Goal: Information Seeking & Learning: Learn about a topic

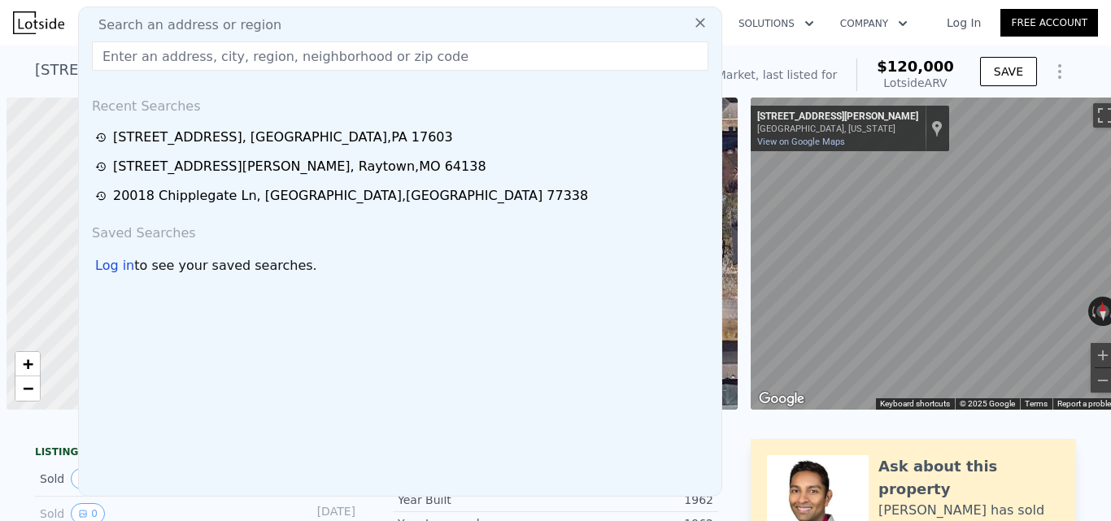
scroll to position [0, 7]
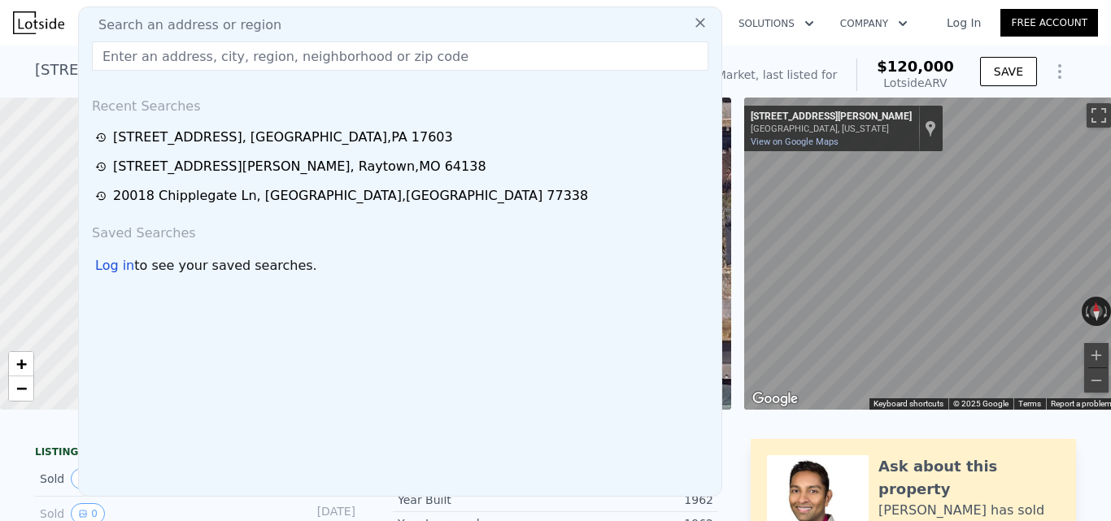
click at [332, 67] on input "text" at bounding box center [400, 55] width 616 height 29
paste input "[STREET_ADDRESS][PERSON_NAME]"
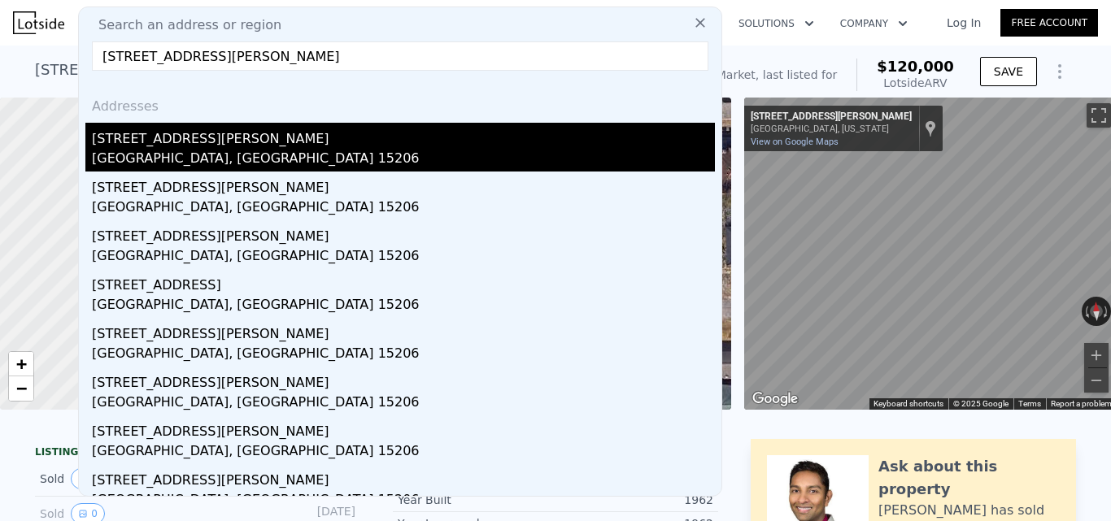
type input "[STREET_ADDRESS][PERSON_NAME]"
click at [165, 137] on div "[STREET_ADDRESS][PERSON_NAME]" at bounding box center [403, 136] width 623 height 26
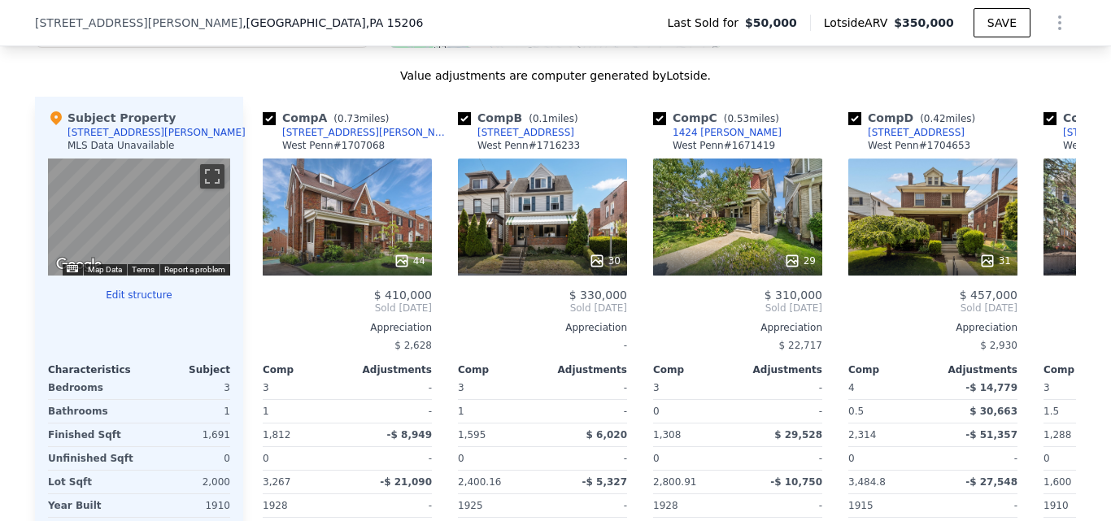
scroll to position [1564, 0]
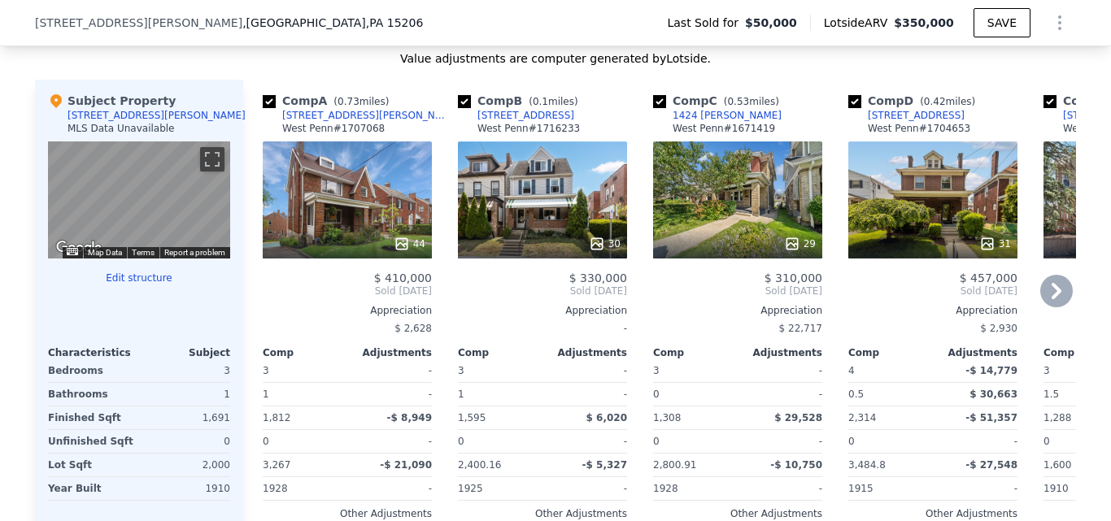
click at [1040, 304] on icon at bounding box center [1056, 291] width 33 height 33
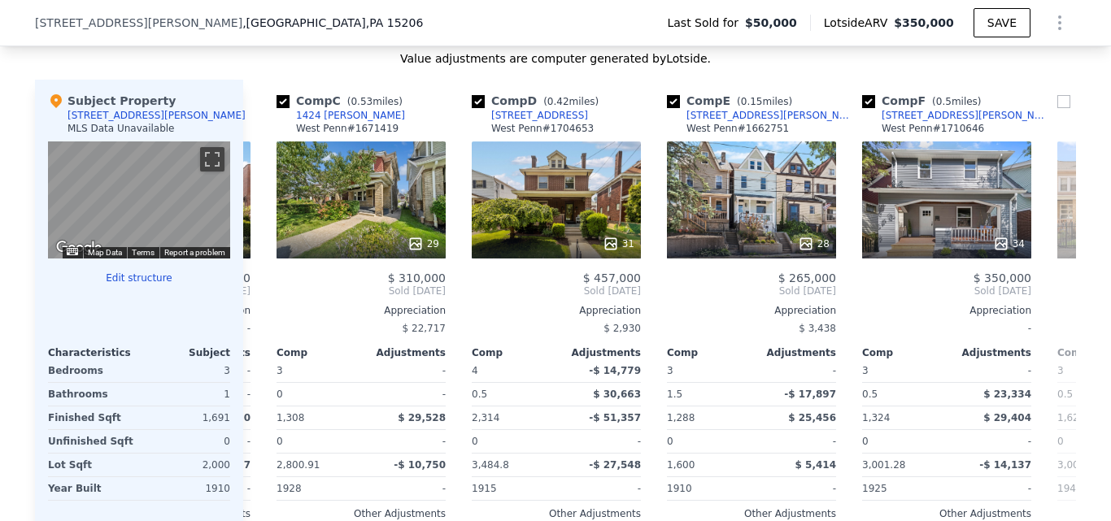
scroll to position [0, 390]
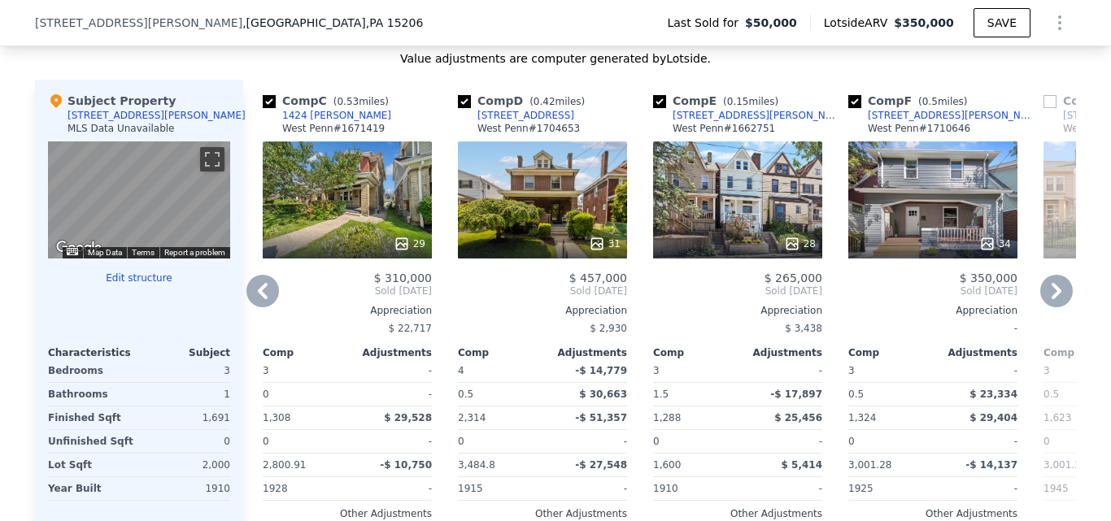
click at [1054, 299] on icon at bounding box center [1056, 291] width 10 height 16
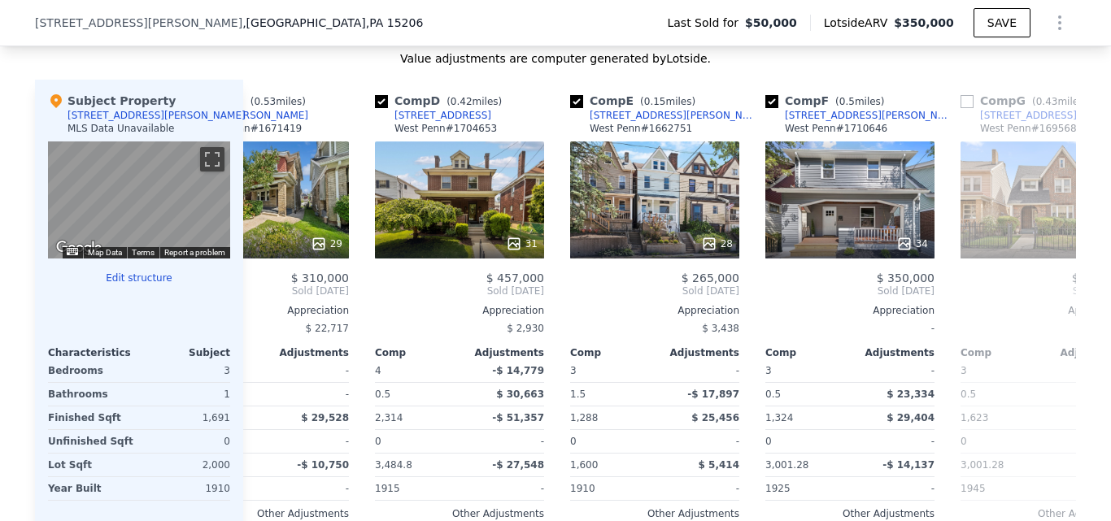
scroll to position [0, 781]
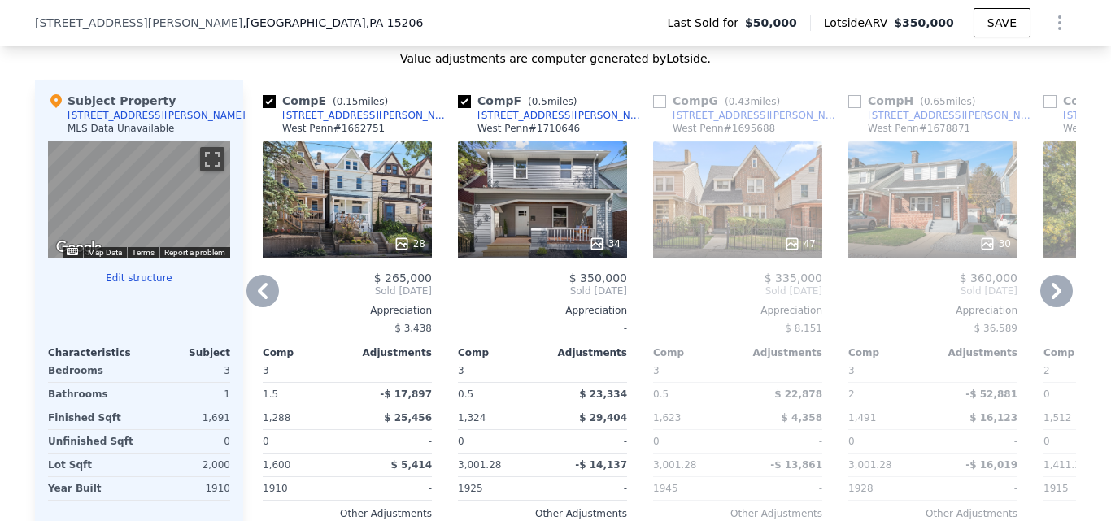
click at [1051, 299] on icon at bounding box center [1056, 291] width 10 height 16
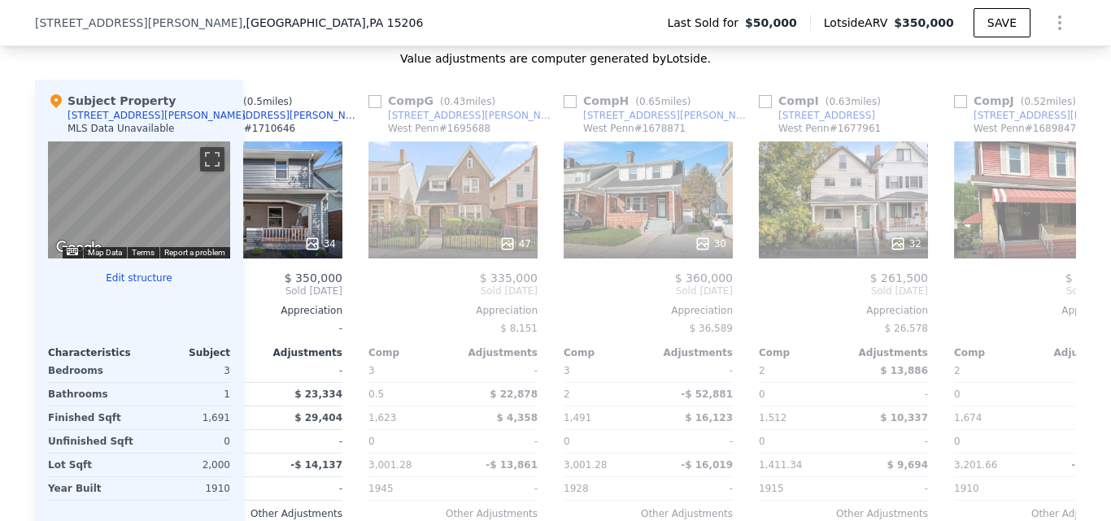
scroll to position [0, 1171]
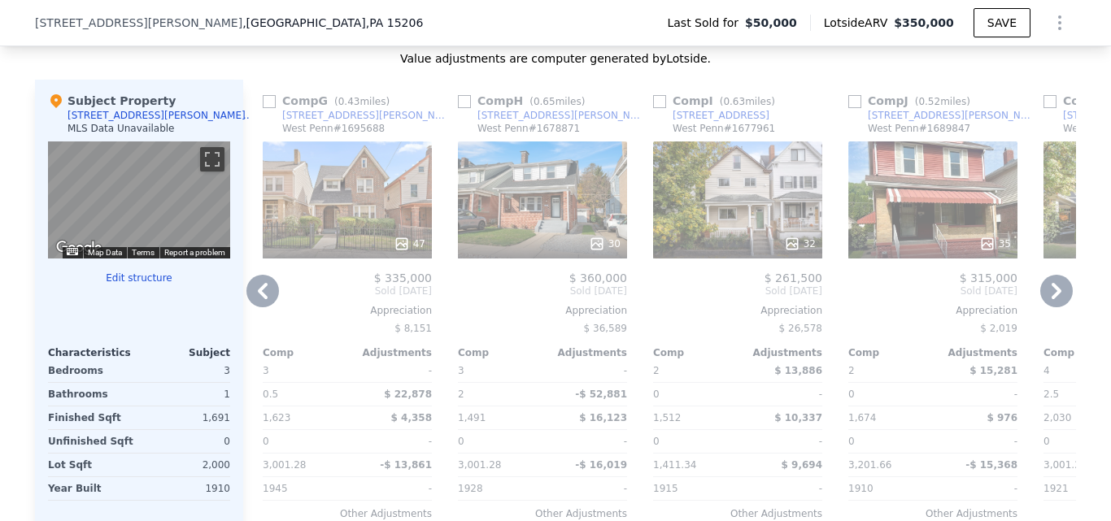
click at [1041, 307] on icon at bounding box center [1056, 291] width 33 height 33
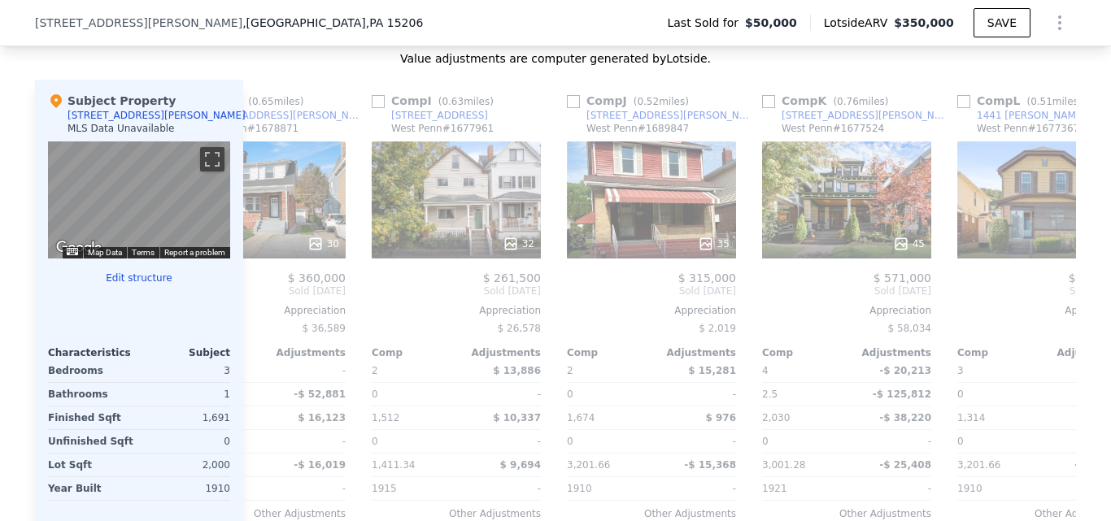
scroll to position [0, 1548]
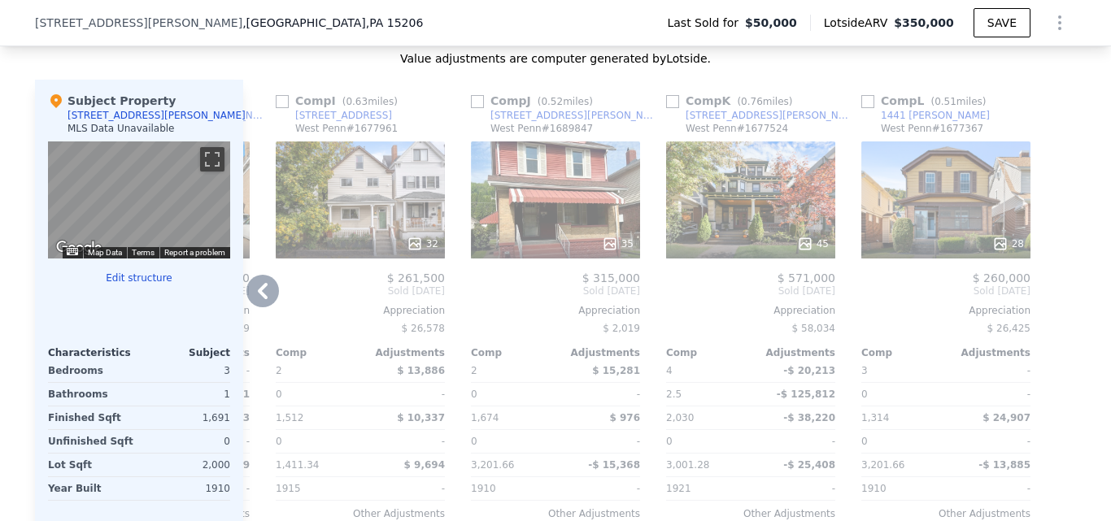
click at [249, 304] on icon at bounding box center [262, 291] width 33 height 33
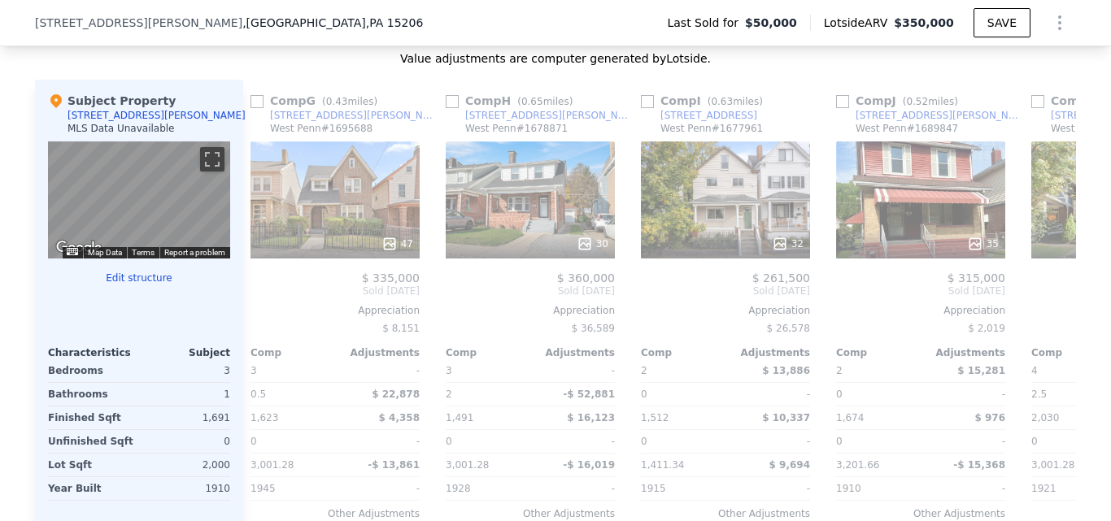
scroll to position [0, 1158]
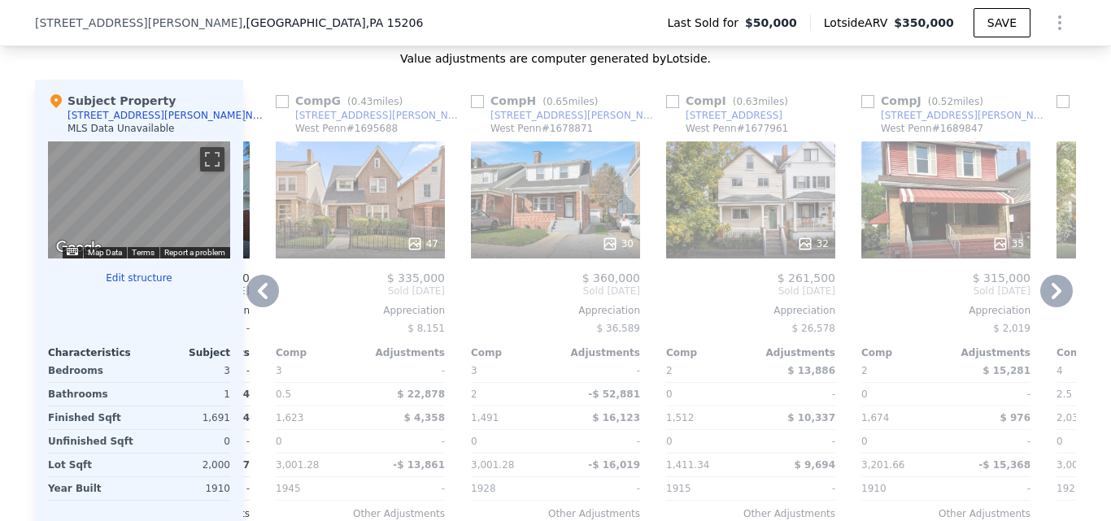
click at [251, 303] on icon at bounding box center [262, 291] width 33 height 33
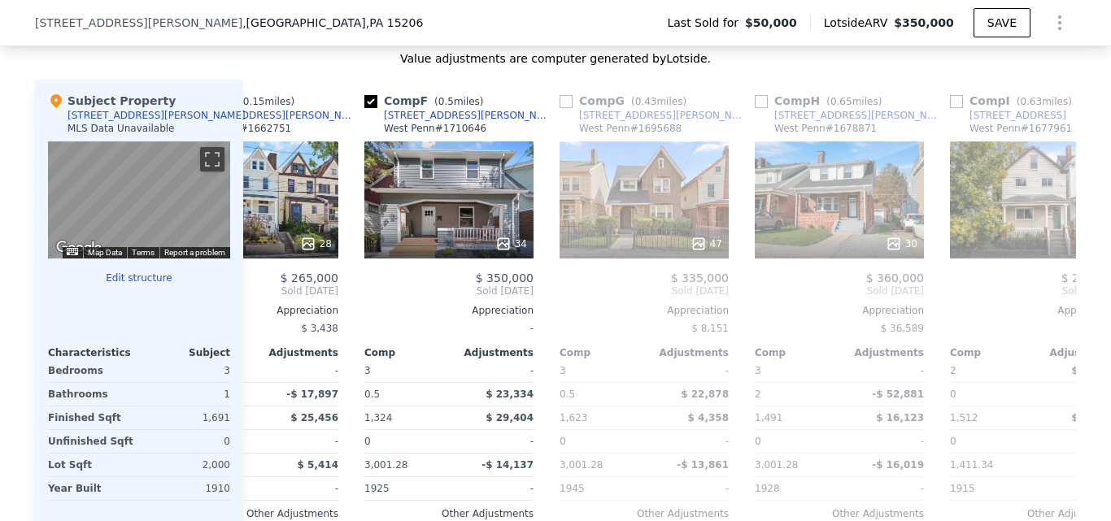
scroll to position [0, 768]
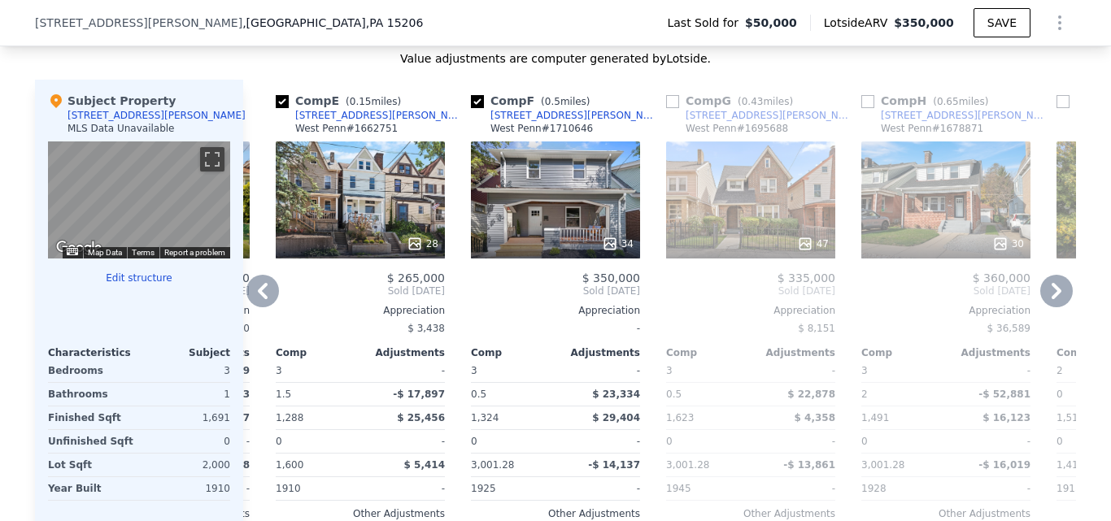
click at [252, 300] on icon at bounding box center [262, 291] width 33 height 33
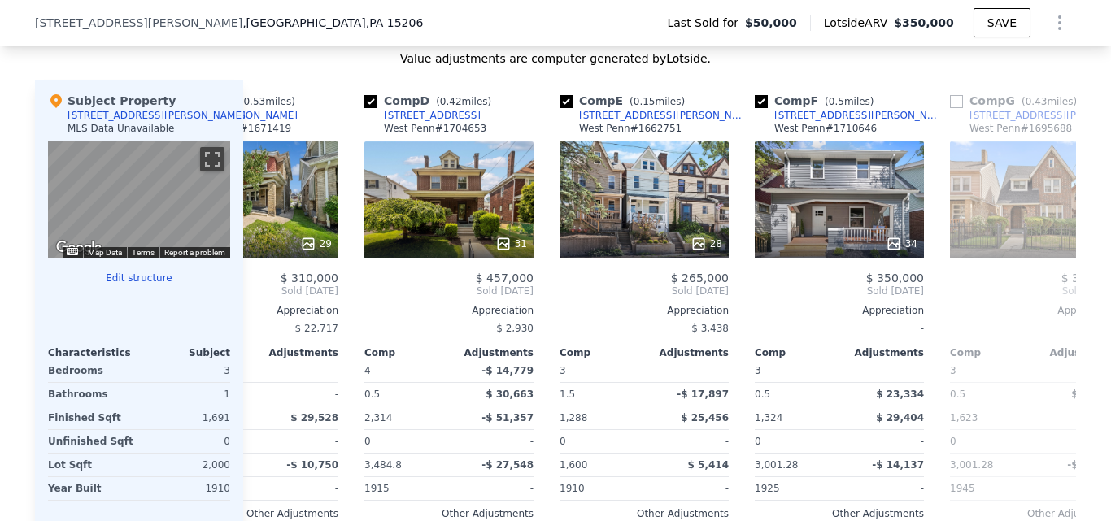
scroll to position [0, 377]
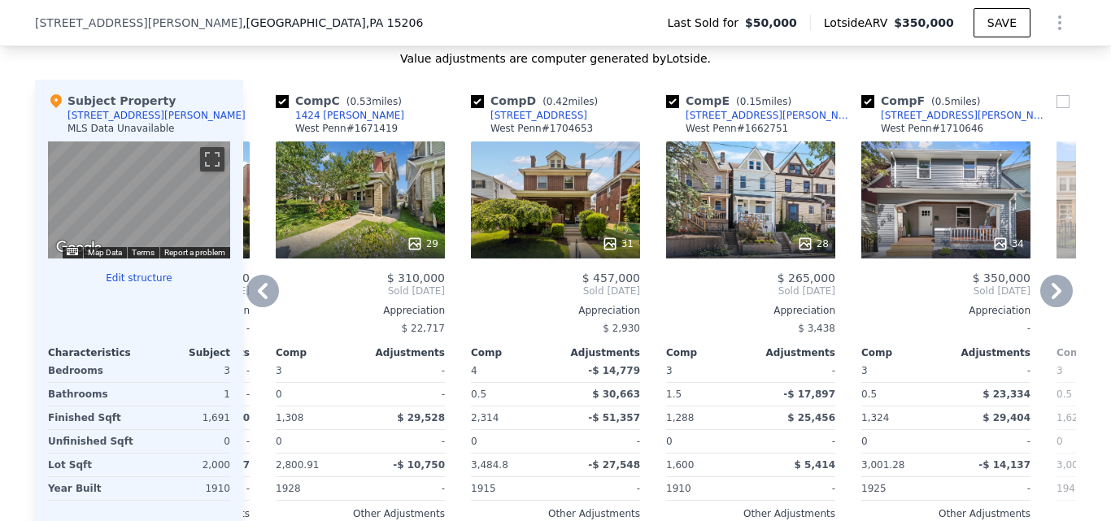
click at [258, 299] on icon at bounding box center [263, 291] width 10 height 16
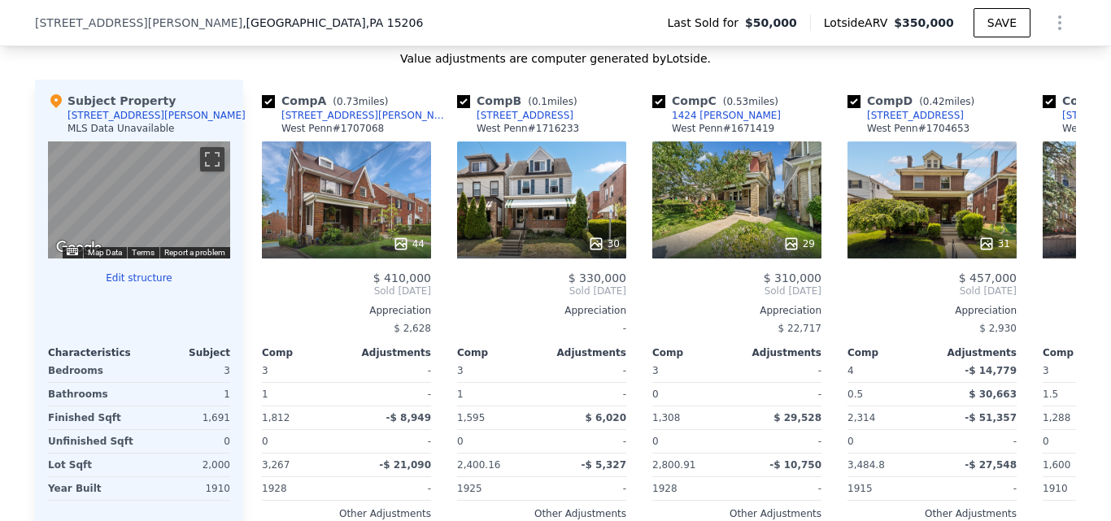
scroll to position [0, 0]
click at [533, 229] on div "30" at bounding box center [542, 199] width 169 height 117
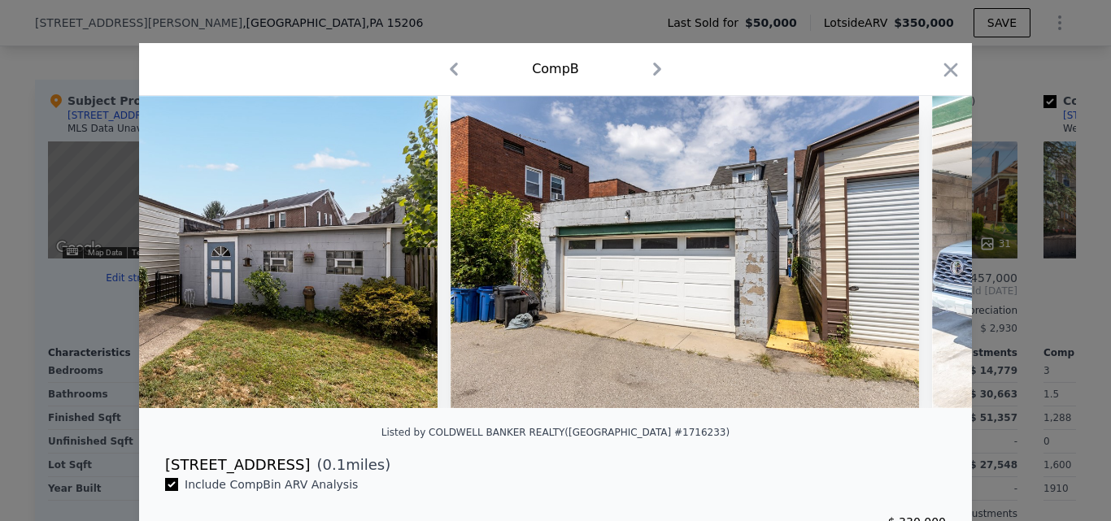
scroll to position [0, 13336]
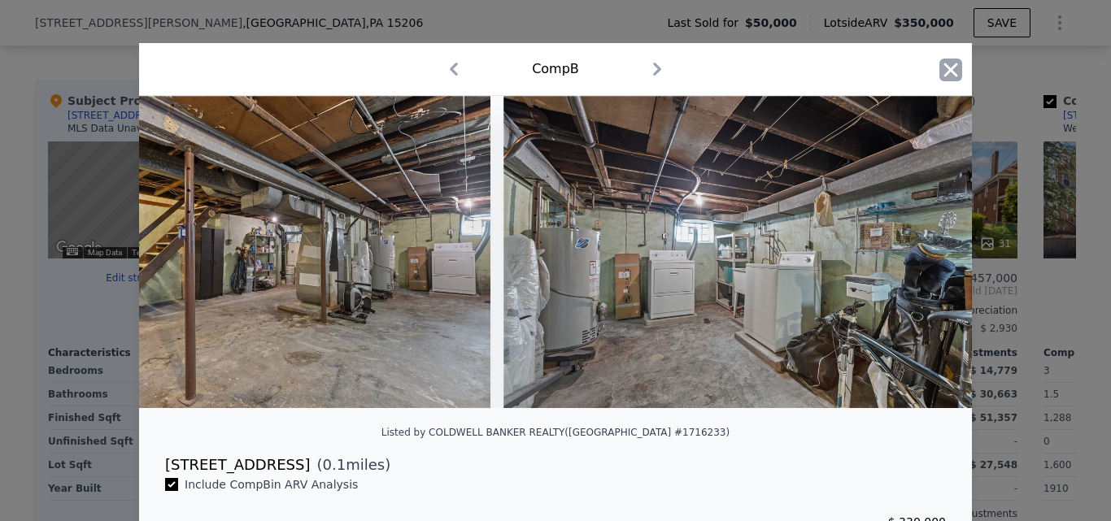
click at [943, 75] on icon "button" at bounding box center [950, 70] width 23 height 23
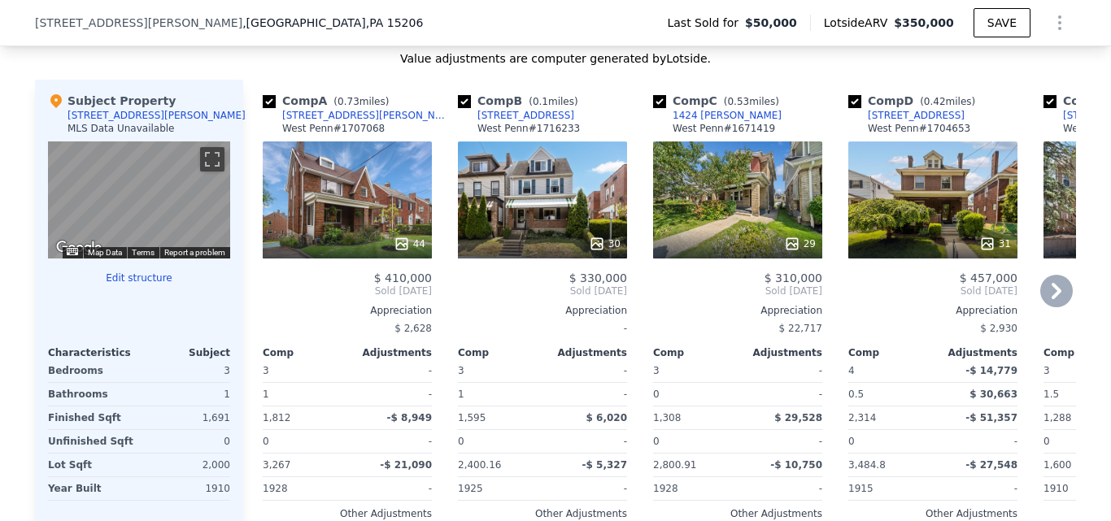
click at [1047, 302] on icon at bounding box center [1056, 291] width 33 height 33
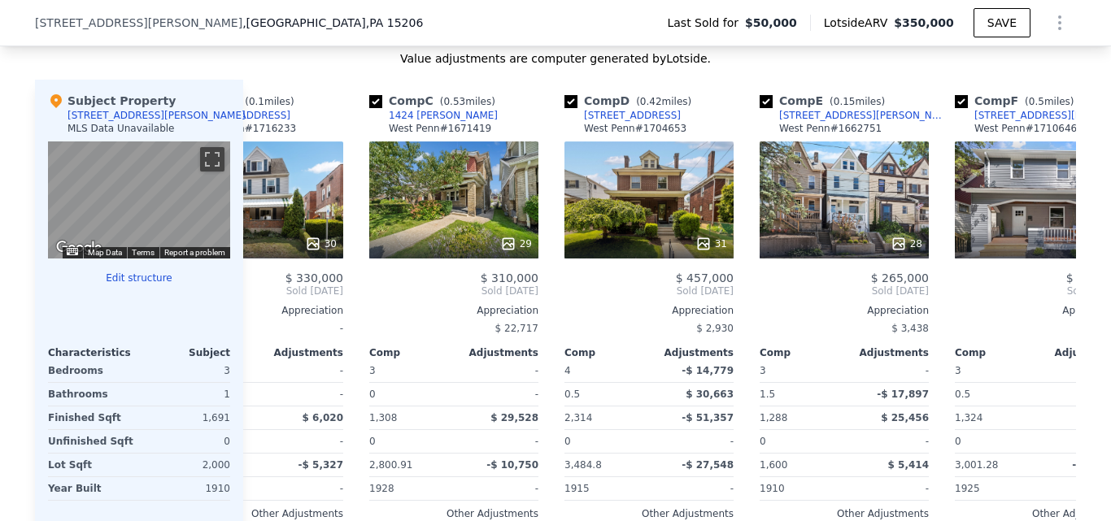
scroll to position [0, 390]
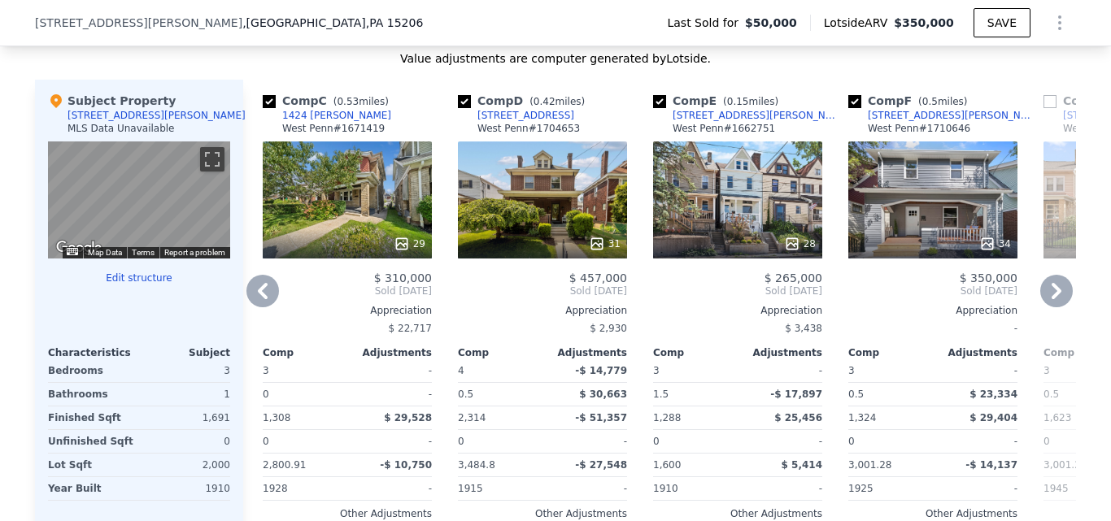
click at [688, 252] on div "28" at bounding box center [737, 244] width 155 height 16
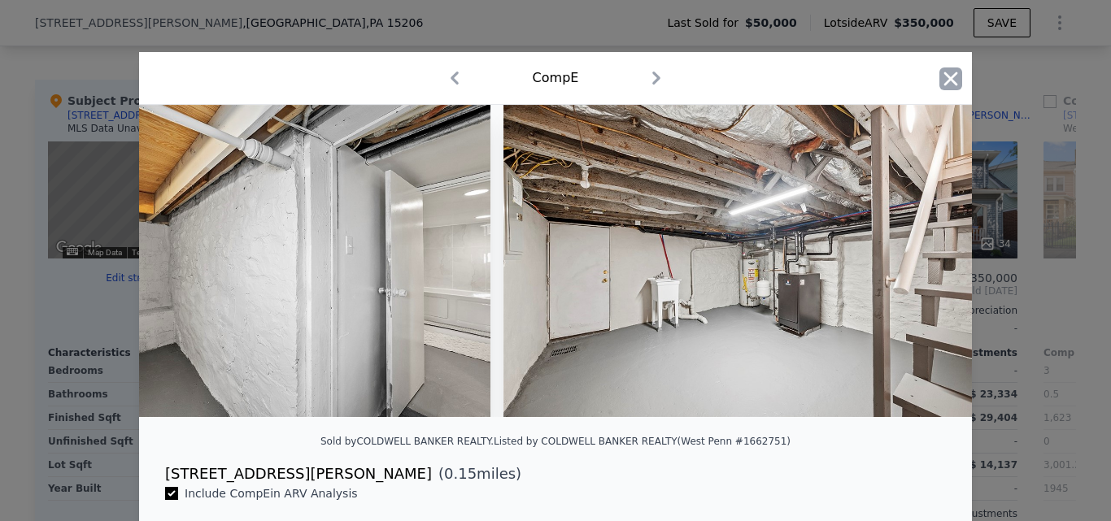
click at [943, 82] on icon "button" at bounding box center [950, 78] width 23 height 23
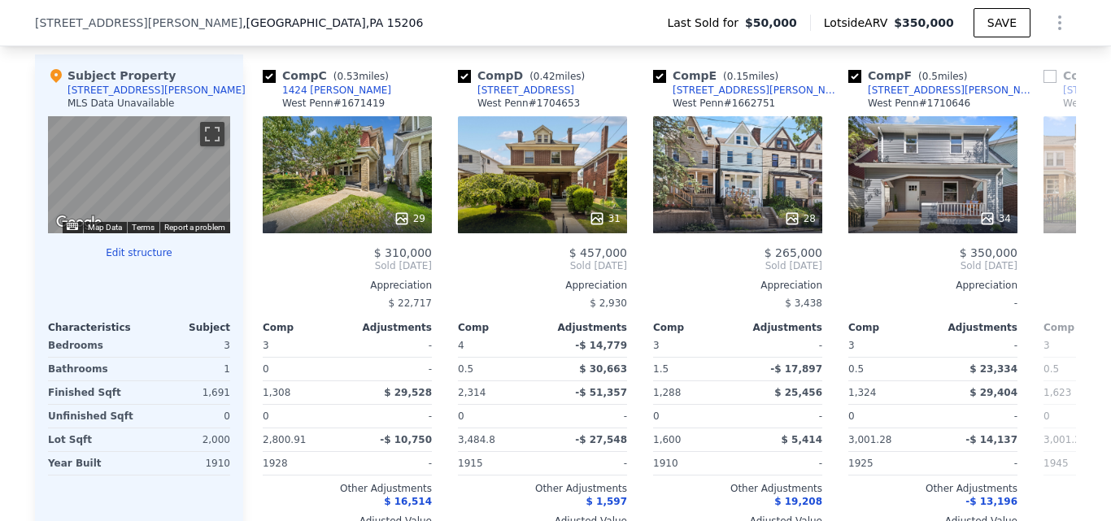
scroll to position [1598, 0]
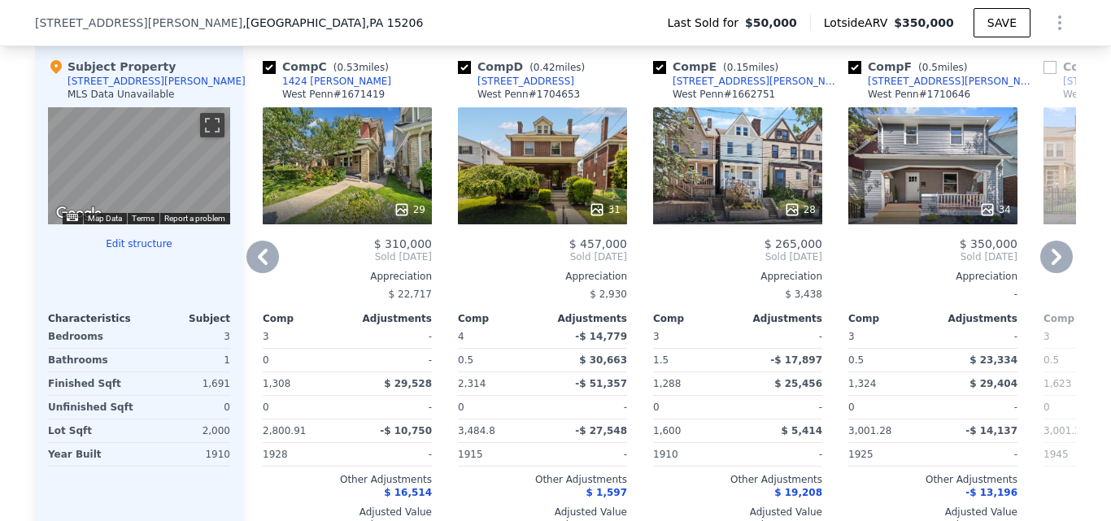
click at [1051, 261] on icon at bounding box center [1056, 257] width 33 height 33
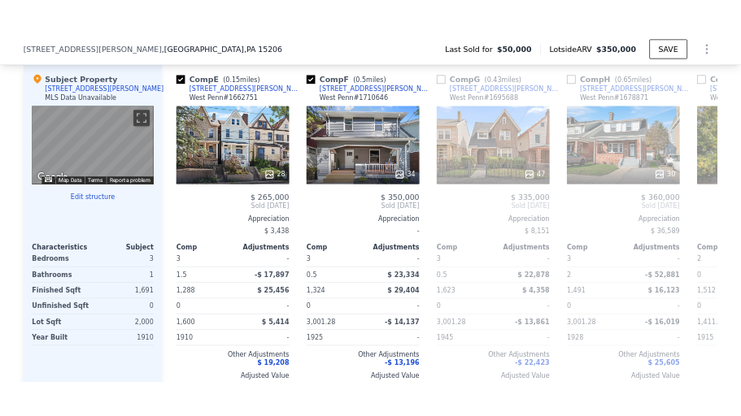
scroll to position [0, 781]
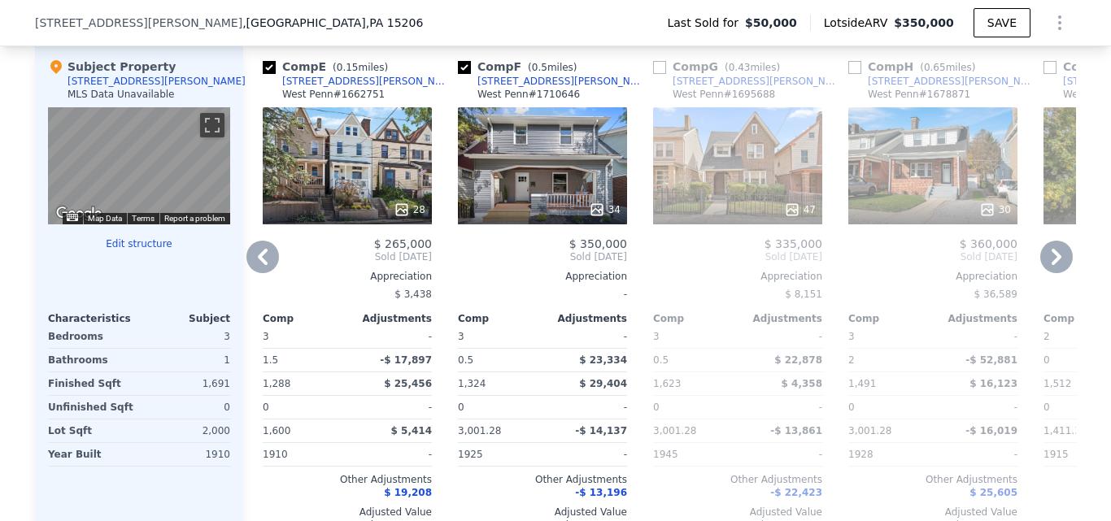
click at [739, 207] on div at bounding box center [737, 209] width 169 height 29
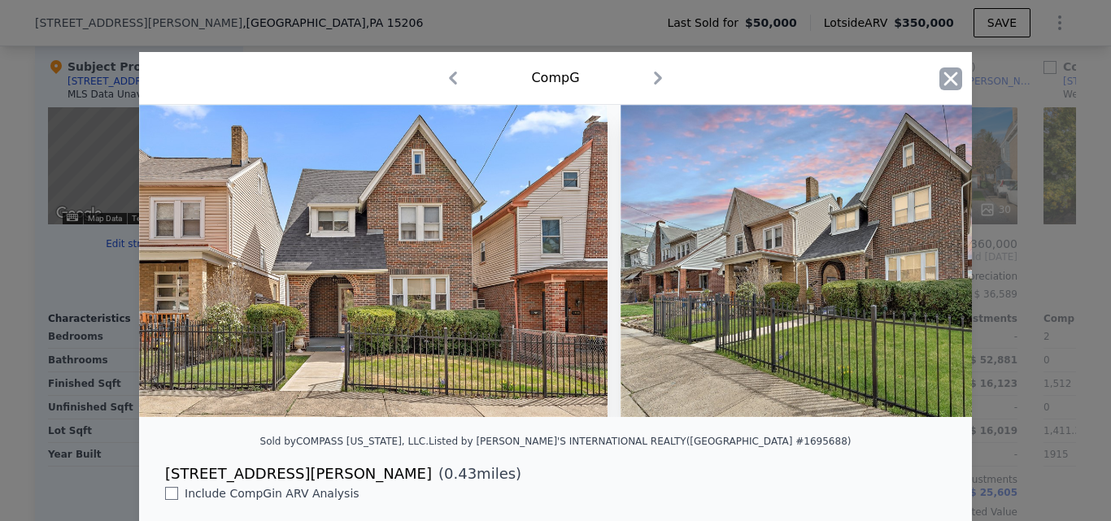
click at [946, 81] on icon "button" at bounding box center [951, 79] width 14 height 14
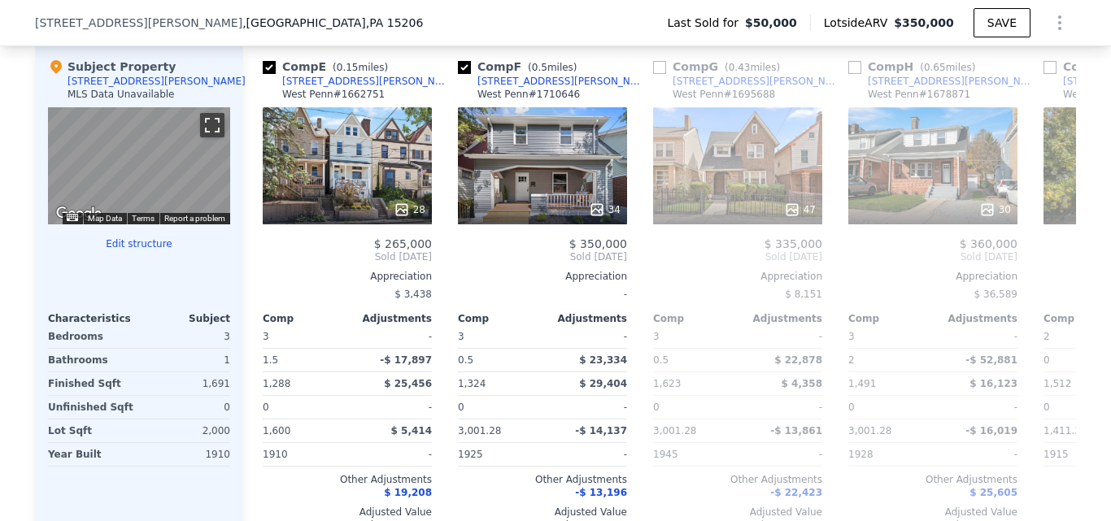
click at [203, 137] on button "Toggle fullscreen view" at bounding box center [212, 125] width 24 height 24
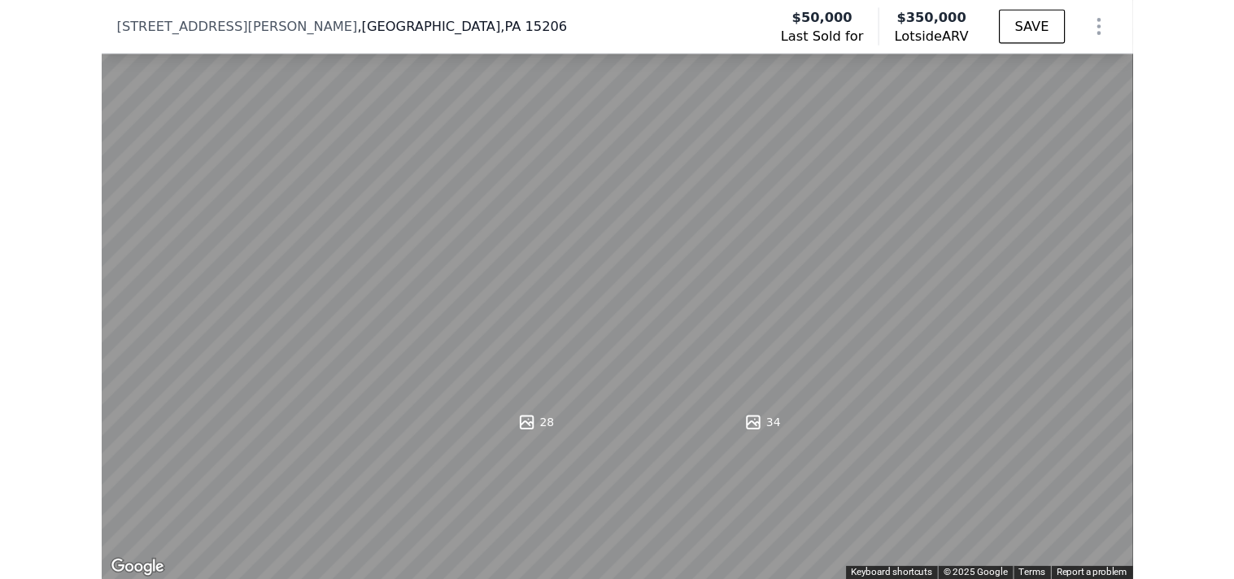
scroll to position [0, 781]
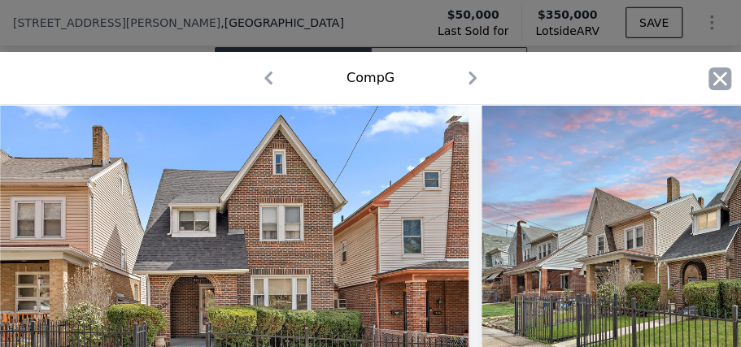
click at [721, 76] on icon "button" at bounding box center [719, 78] width 23 height 23
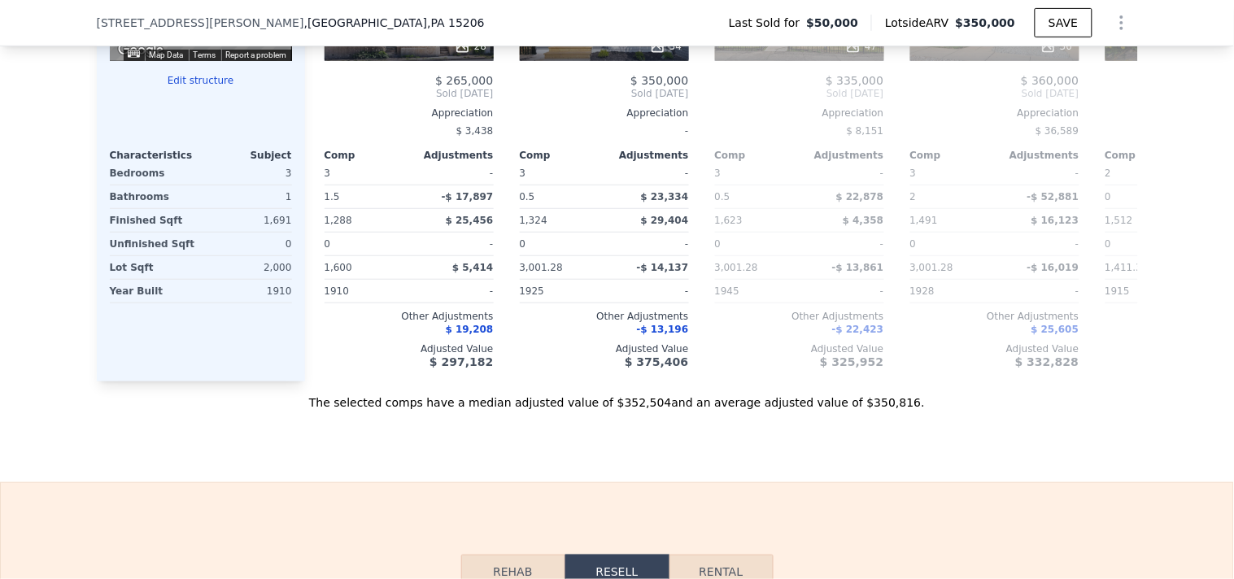
scroll to position [1531, 0]
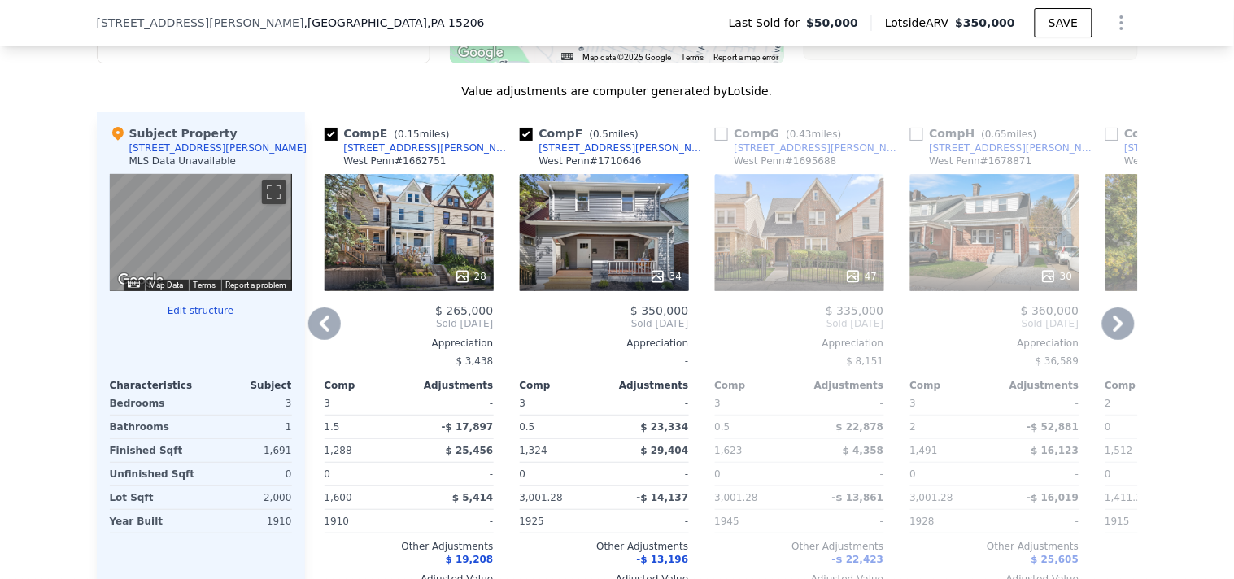
click at [1108, 340] on icon at bounding box center [1118, 323] width 33 height 33
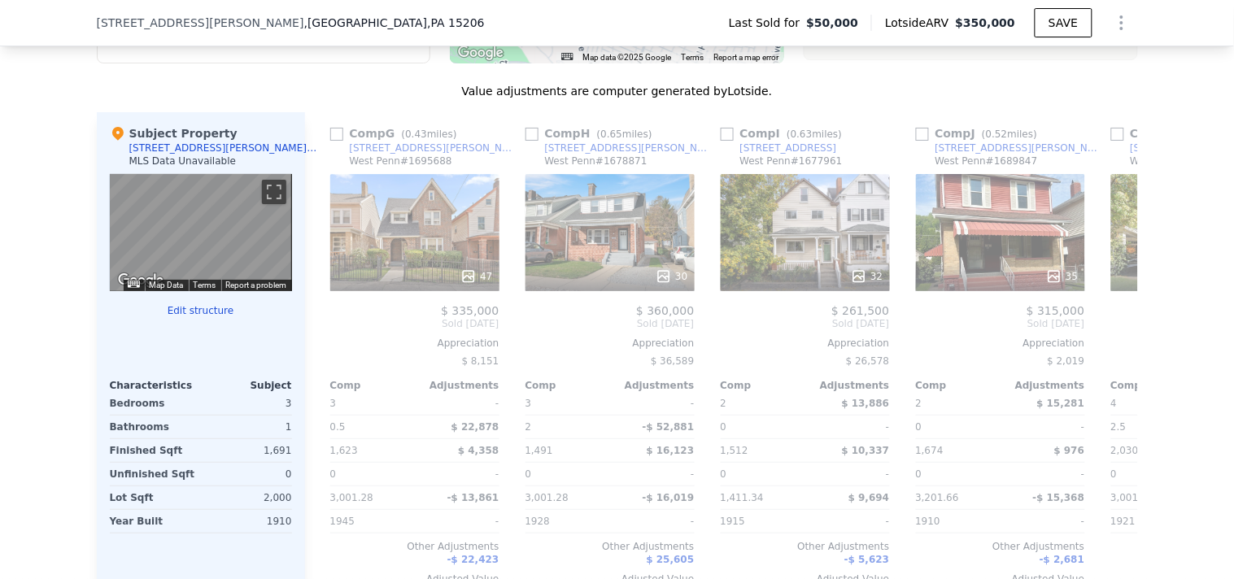
scroll to position [0, 1171]
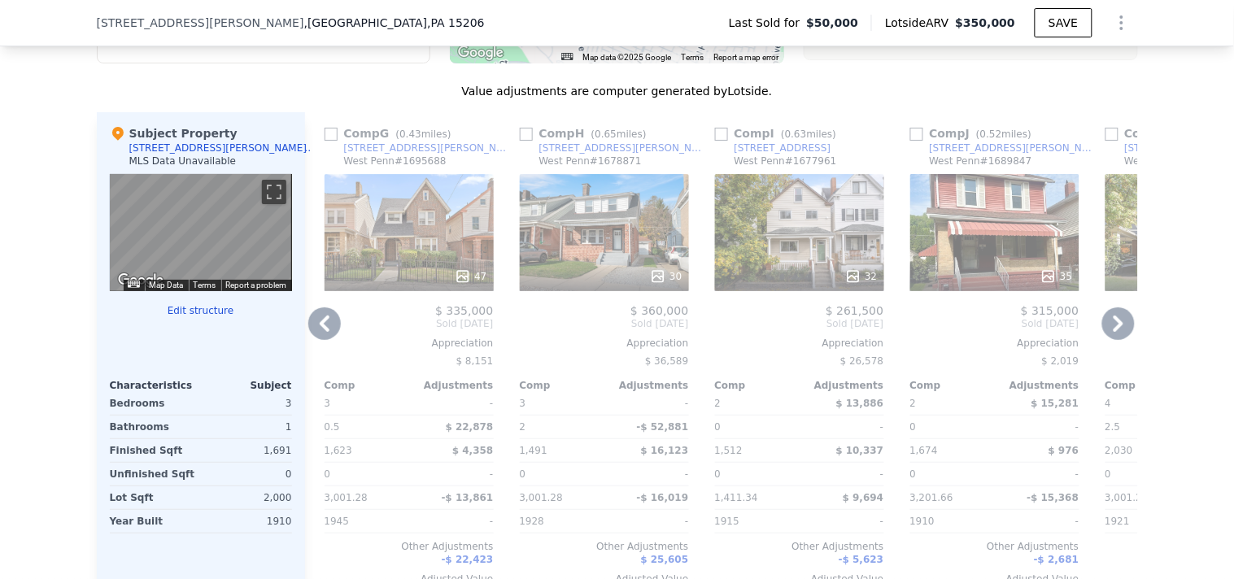
click at [1106, 337] on icon at bounding box center [1118, 323] width 33 height 33
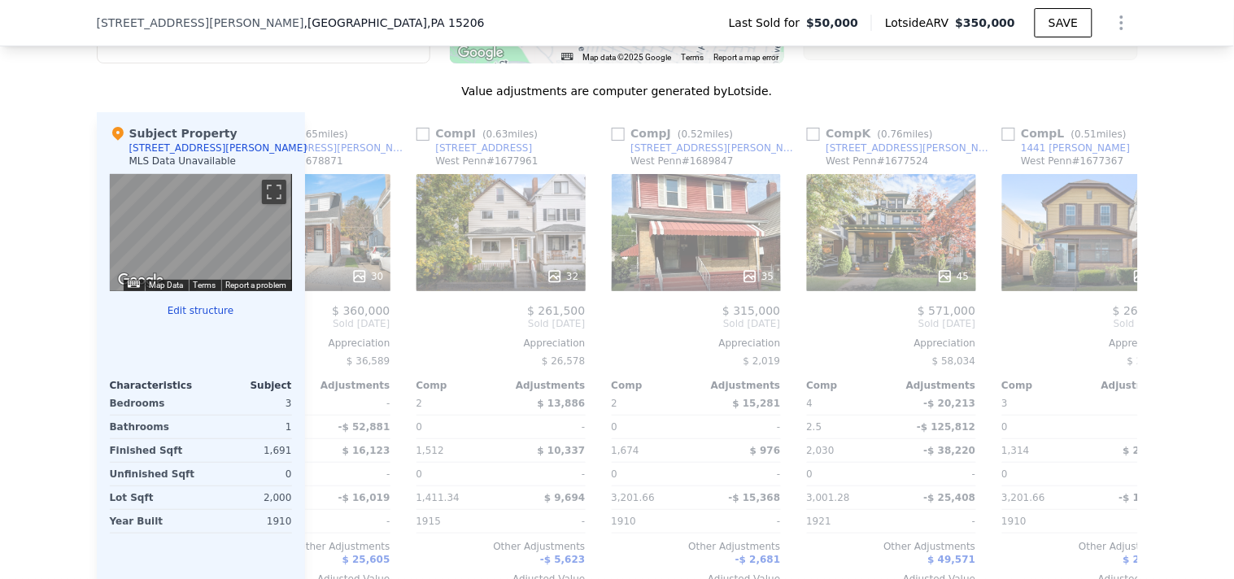
scroll to position [0, 1547]
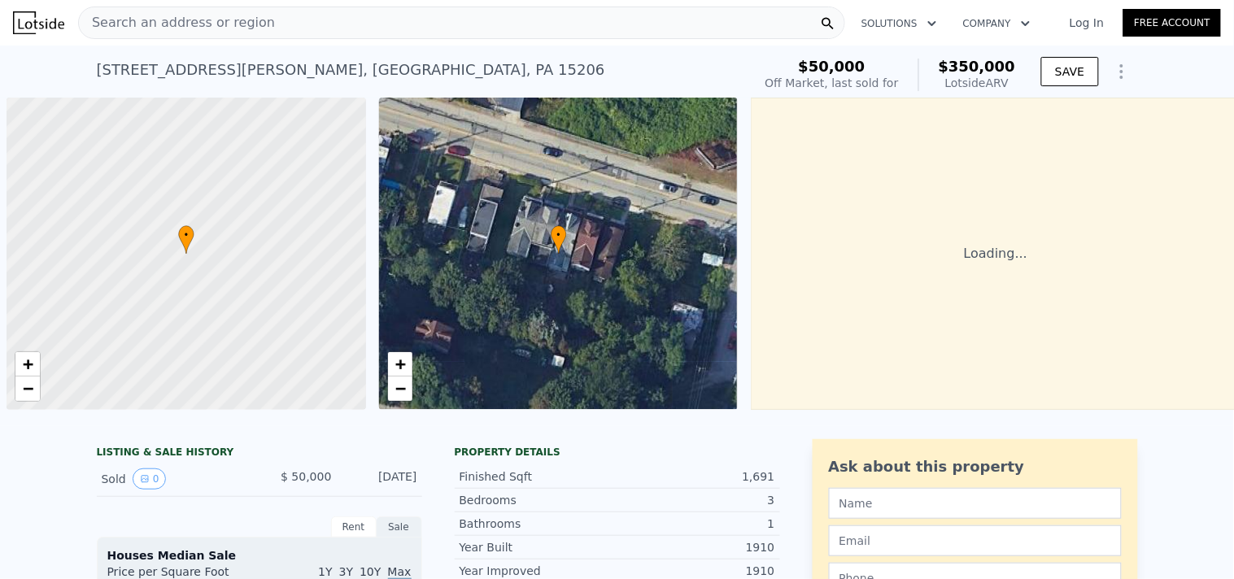
scroll to position [0, 6]
